Goal: Task Accomplishment & Management: Use online tool/utility

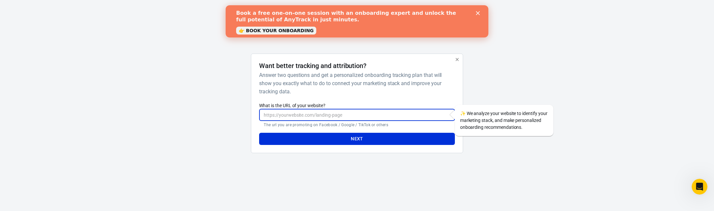
click at [327, 112] on input "What is the URL of your website?" at bounding box center [357, 115] width 196 height 12
click at [556, 78] on div "AnyTrack Want better tracking and attribution? Answer two questions and get a p…" at bounding box center [357, 84] width 714 height 169
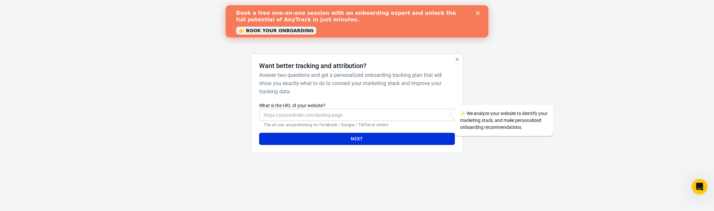
click at [480, 12] on icon "Close" at bounding box center [478, 13] width 4 height 4
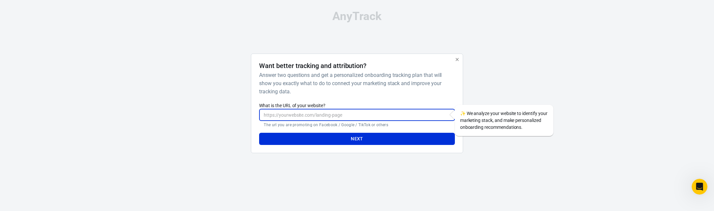
click at [282, 114] on input "What is the URL of your website?" at bounding box center [357, 115] width 196 height 12
paste input "[URL][DOMAIN_NAME]"
type input "[URL][DOMAIN_NAME]"
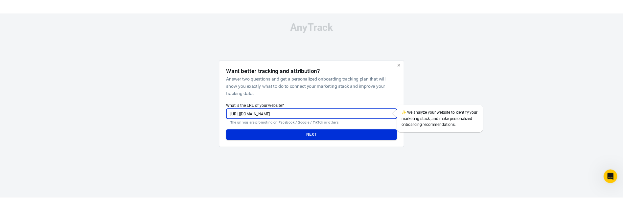
scroll to position [0, 0]
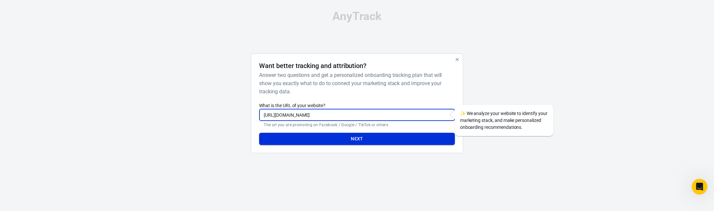
click at [333, 140] on button "Next" at bounding box center [357, 139] width 196 height 12
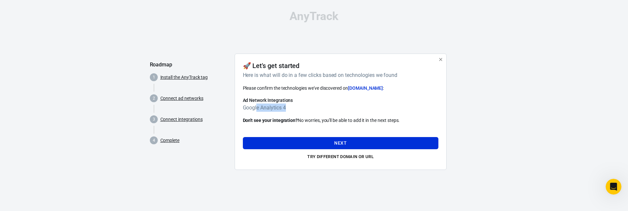
drag, startPoint x: 277, startPoint y: 114, endPoint x: 290, endPoint y: 111, distance: 13.6
click at [290, 111] on h6 "Google Analytics 4" at bounding box center [341, 108] width 196 height 8
click at [333, 141] on button "Next" at bounding box center [341, 143] width 196 height 12
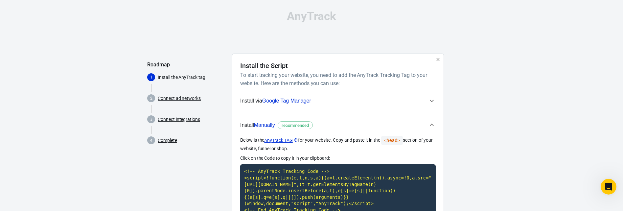
click at [346, 101] on span "Install via Google Tag Manager" at bounding box center [334, 101] width 188 height 9
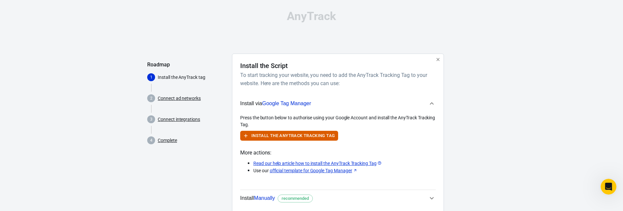
click at [302, 101] on span "Google Tag Manager" at bounding box center [286, 104] width 49 height 6
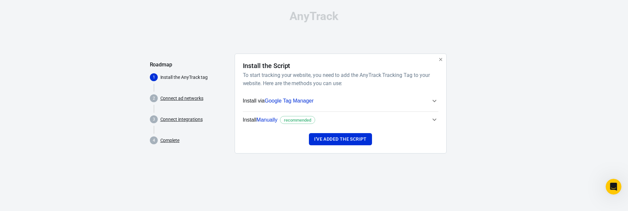
click at [358, 100] on span "Install via Google Tag Manager" at bounding box center [337, 101] width 188 height 9
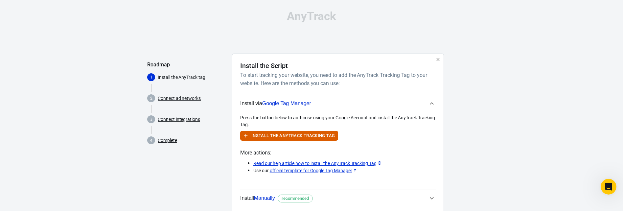
click at [350, 103] on span "Install via Google Tag Manager" at bounding box center [334, 103] width 188 height 9
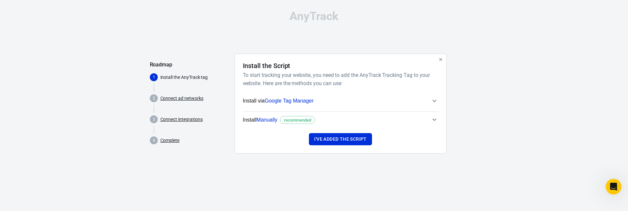
click at [345, 121] on span "Install Manually recommended" at bounding box center [337, 120] width 188 height 9
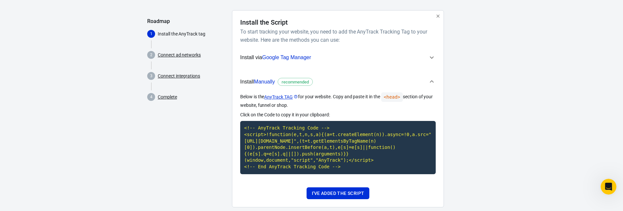
scroll to position [43, 0]
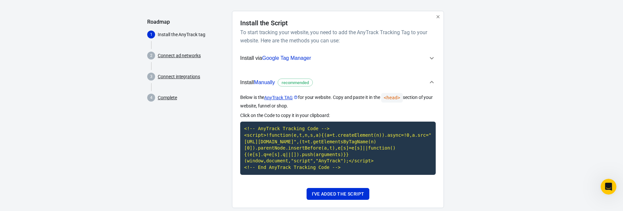
click at [296, 58] on span "Google Tag Manager" at bounding box center [286, 58] width 49 height 6
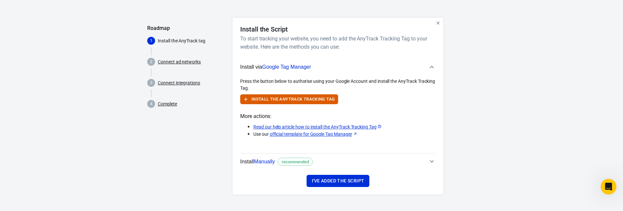
scroll to position [36, 0]
click at [428, 67] on icon "button" at bounding box center [432, 67] width 8 height 8
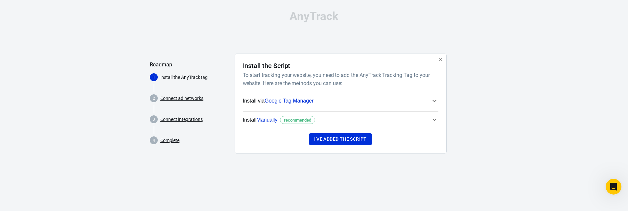
click at [267, 121] on span "Manually" at bounding box center [266, 120] width 21 height 6
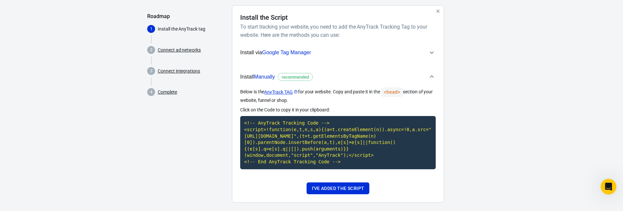
scroll to position [62, 0]
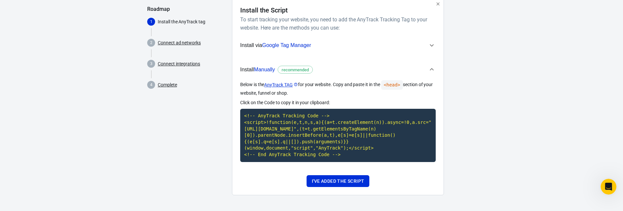
click at [286, 82] on link "AnyTrack TAG" at bounding box center [281, 85] width 34 height 7
click at [322, 41] on span "Install via Google Tag Manager" at bounding box center [334, 45] width 188 height 9
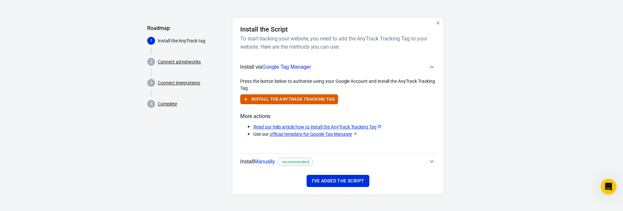
scroll to position [36, 0]
click at [321, 126] on link "Read our help article how to install the AnyTrack Tracking Tag" at bounding box center [317, 127] width 129 height 7
click at [63, 43] on div "AnyTrack Roadmap 1 Install the AnyTrack tag 2 Connect ad networks 3 Connect int…" at bounding box center [311, 87] width 623 height 247
